Goal: Task Accomplishment & Management: Manage account settings

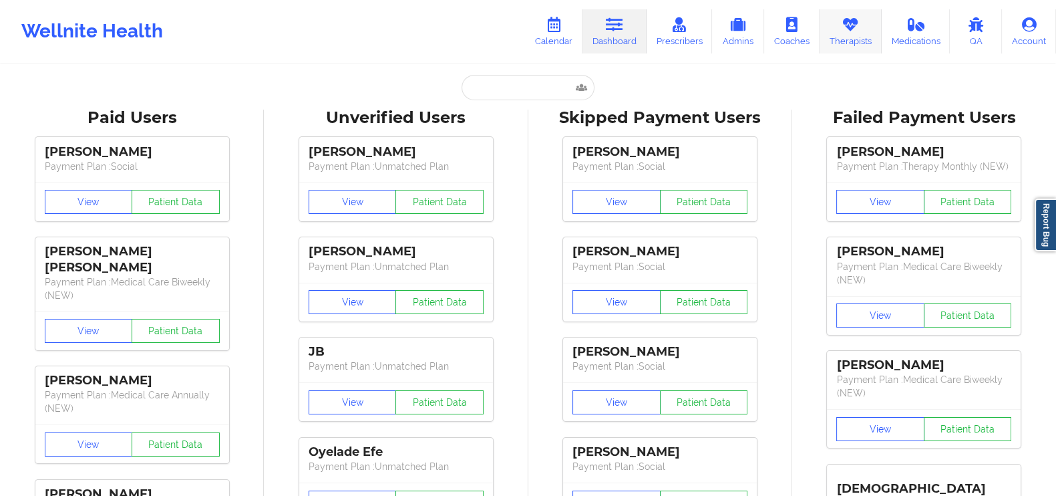
click at [852, 31] on icon at bounding box center [850, 24] width 17 height 15
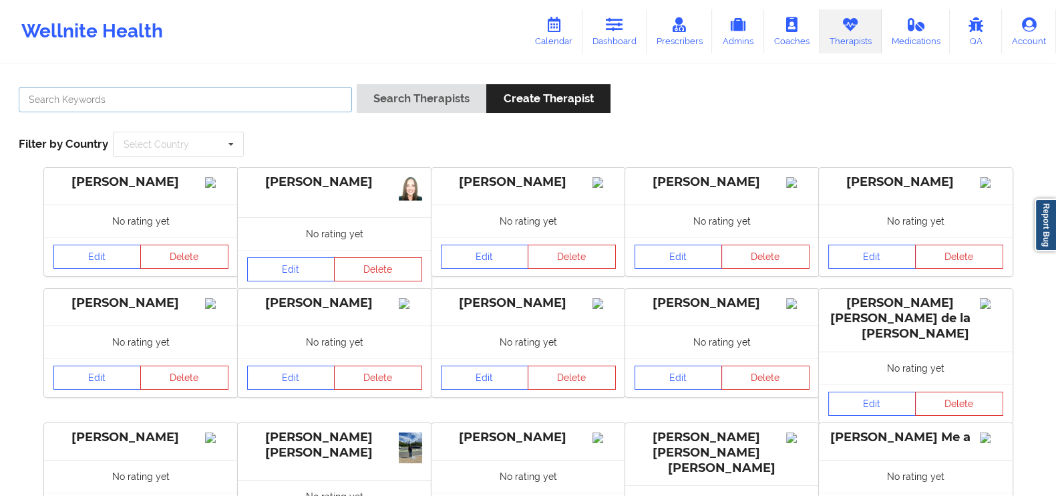
click at [316, 108] on input "text" at bounding box center [185, 99] width 333 height 25
paste input "[PERSON_NAME]"
type input "[PERSON_NAME]"
click at [422, 93] on button "Search Therapists" at bounding box center [422, 98] width 130 height 29
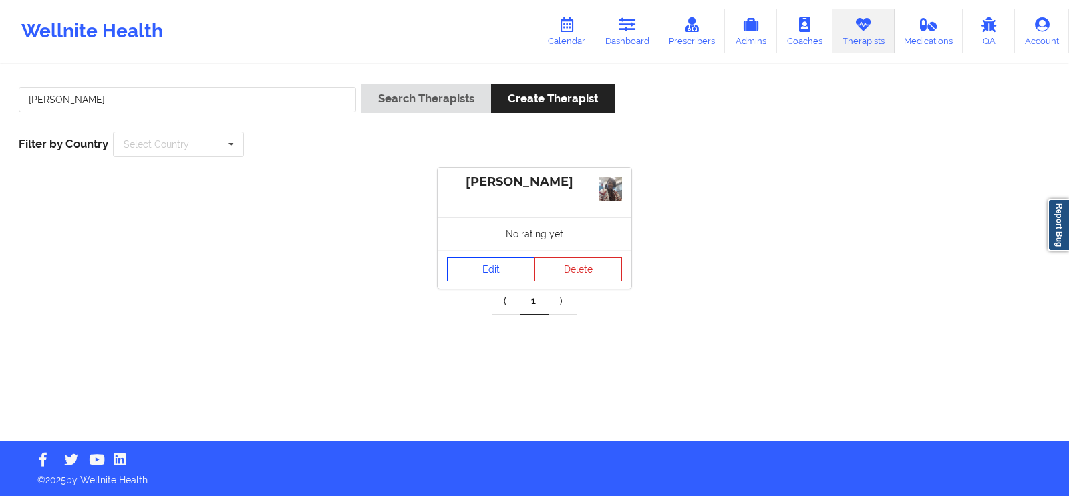
click at [491, 272] on link "Edit" at bounding box center [491, 269] width 88 height 24
